Goal: Task Accomplishment & Management: Manage account settings

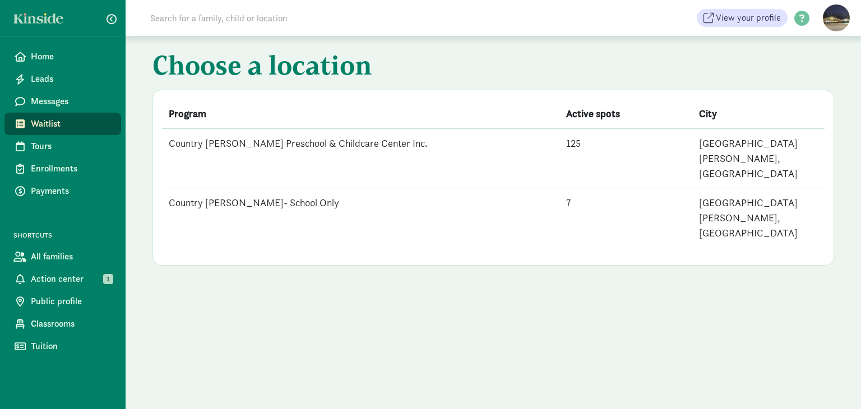
click at [316, 142] on td "Country [PERSON_NAME] Preschool & Childcare Center Inc." at bounding box center [361, 158] width 398 height 60
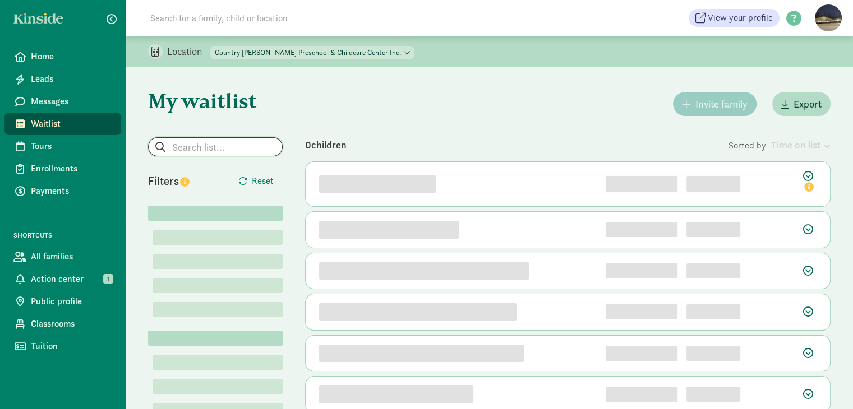
click at [259, 149] on input "search" at bounding box center [215, 147] width 133 height 18
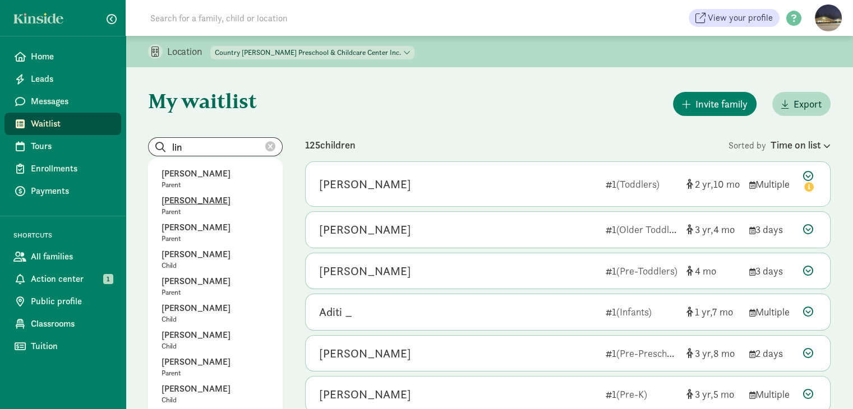
click at [177, 201] on p "[PERSON_NAME]" at bounding box center [216, 200] width 108 height 13
type input "[PERSON_NAME]"
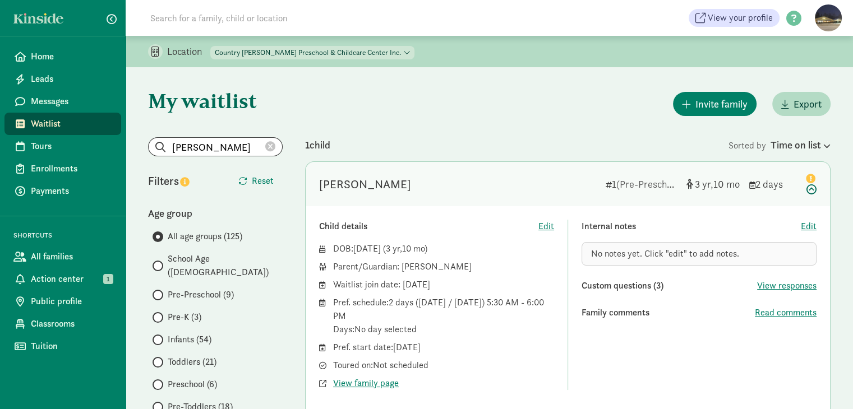
click at [664, 256] on span "No notes yet. Click "edit" to add notes." at bounding box center [665, 254] width 148 height 12
click at [803, 227] on span "Edit" at bounding box center [809, 226] width 16 height 13
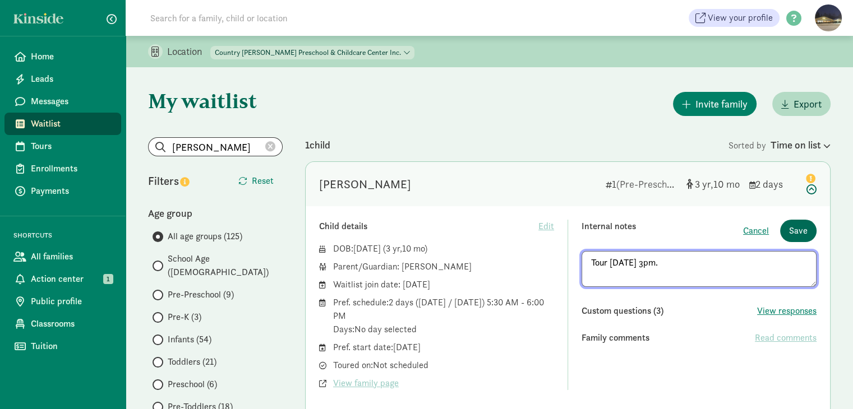
type textarea "Tour [DATE] 3pm."
click at [793, 231] on span "Save" at bounding box center [798, 230] width 19 height 13
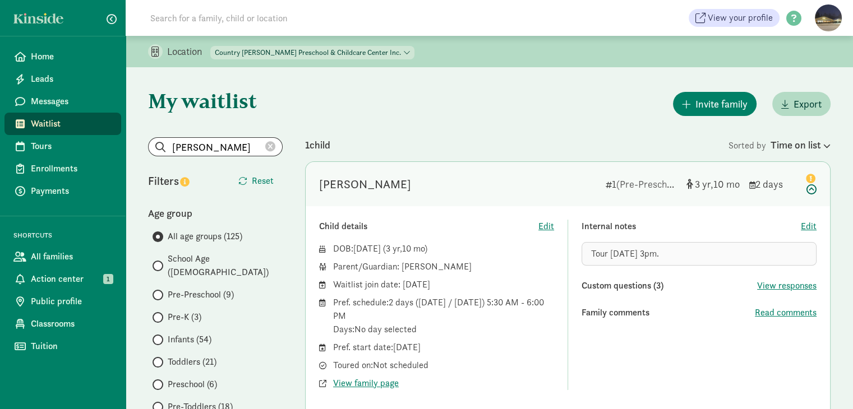
click at [272, 148] on icon at bounding box center [270, 147] width 10 height 10
